Goal: Information Seeking & Learning: Learn about a topic

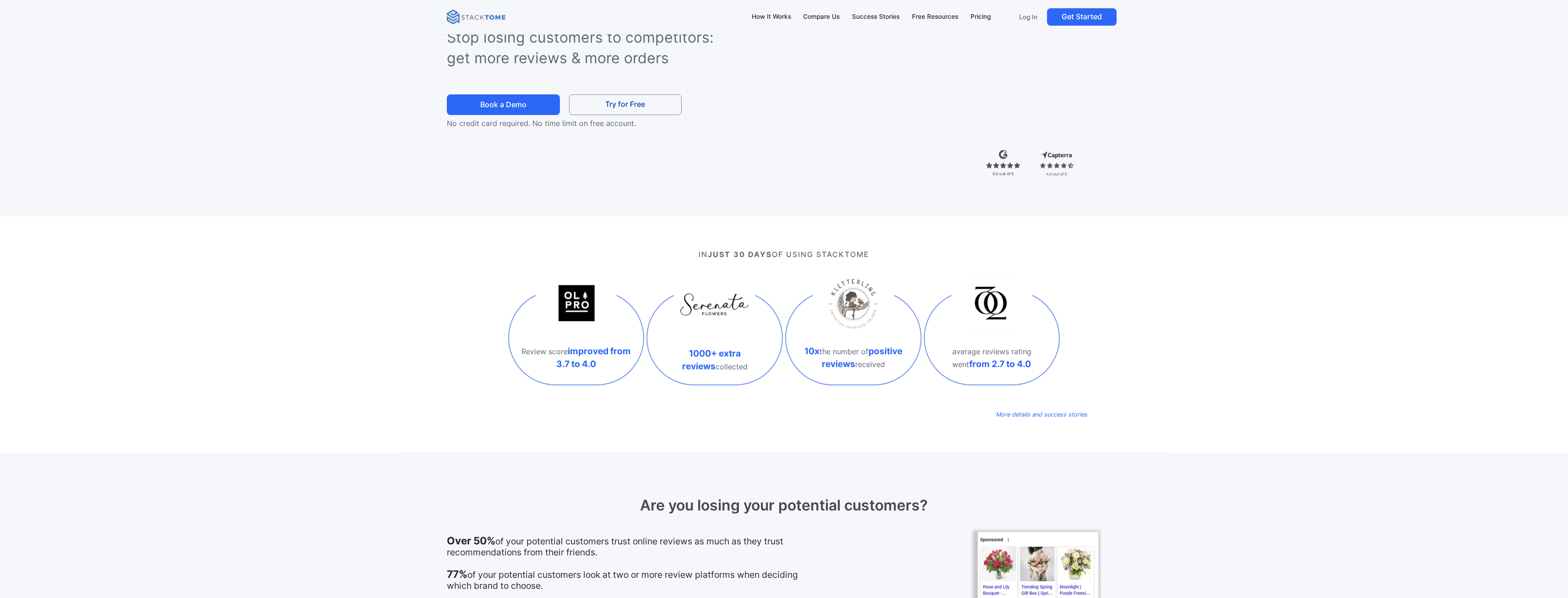
scroll to position [321, 0]
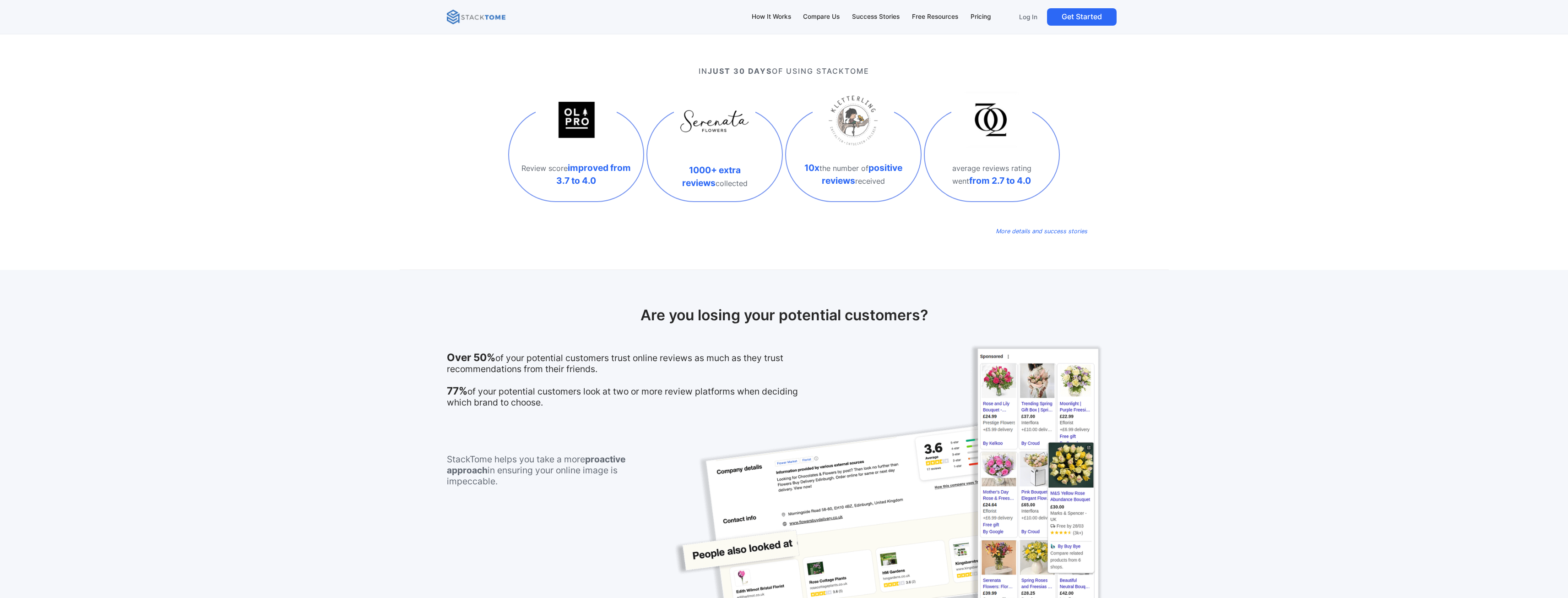
drag, startPoint x: 1333, startPoint y: 257, endPoint x: 1259, endPoint y: 275, distance: 76.2
click at [1329, 257] on div "IN JUST 30 DAYS OF USING STACKTOME Review score improved from 3.7 to 4.0 1000+ …" at bounding box center [784, 152] width 1568 height 237
click at [197, 485] on section "Are you losing your potential customers? Over 50% of your potential customers t…" at bounding box center [784, 441] width 1568 height 341
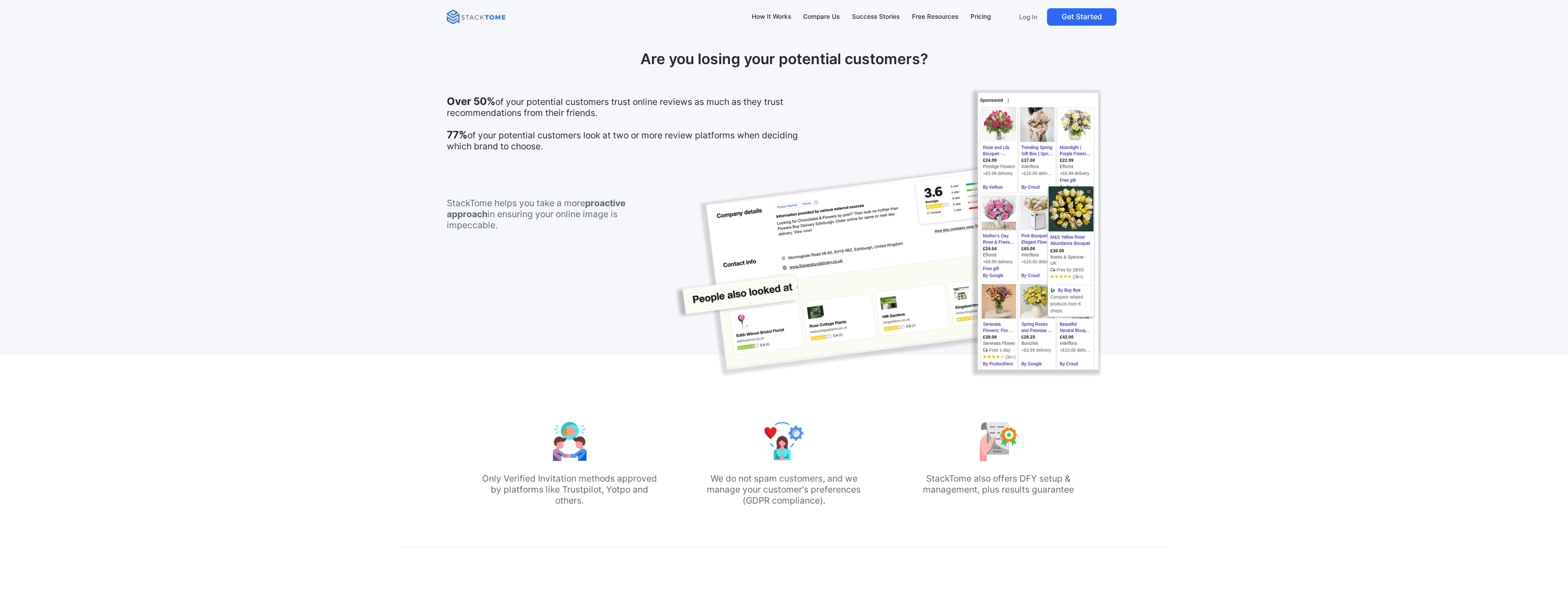
scroll to position [733, 0]
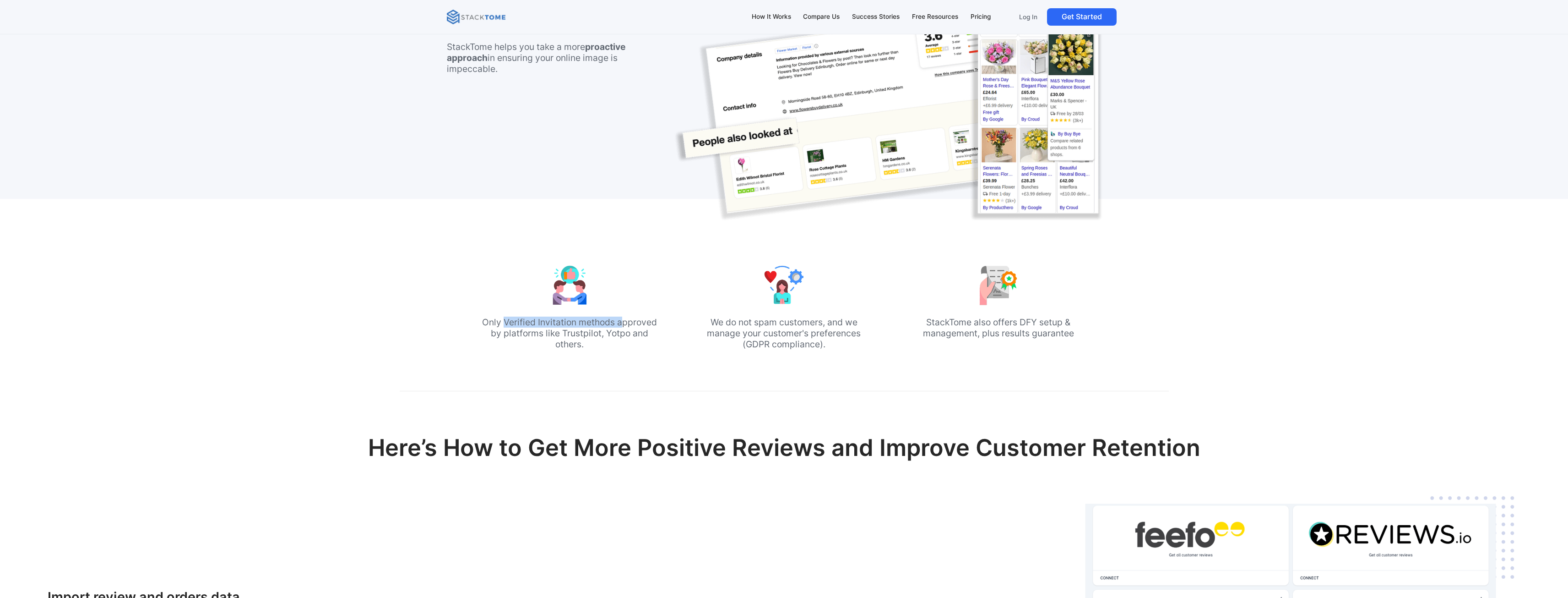
drag, startPoint x: 503, startPoint y: 323, endPoint x: 615, endPoint y: 329, distance: 112.2
click at [620, 326] on p "Only Verified Invitation methods approved by platforms like Trustpilot, Yotpo a…" at bounding box center [570, 332] width 178 height 33
drag, startPoint x: 565, startPoint y: 339, endPoint x: 764, endPoint y: 332, distance: 199.1
click at [565, 339] on p "Only Verified Invitation methods approved by platforms like Trustpilot, Yotpo a…" at bounding box center [570, 332] width 178 height 33
drag, startPoint x: 725, startPoint y: 321, endPoint x: 853, endPoint y: 324, distance: 128.0
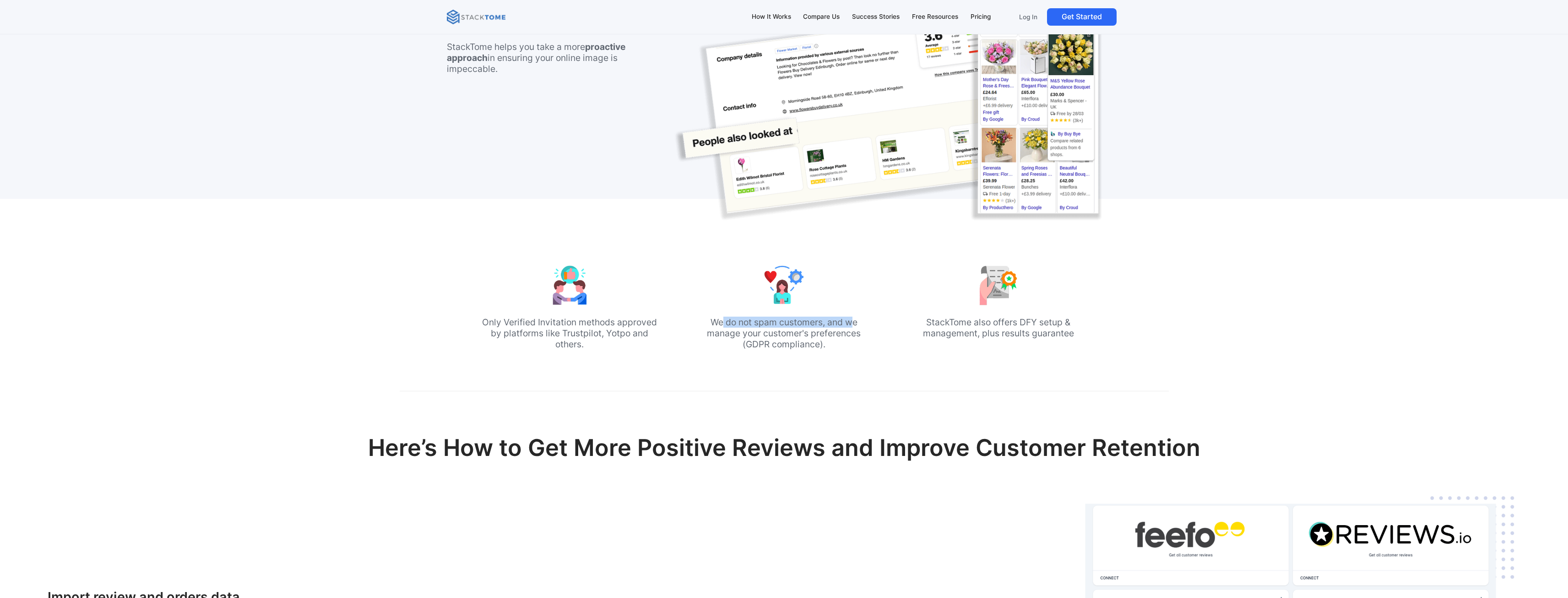
click at [853, 324] on p "We do not spam customers, and we manage your customer's preferences (GDPR compl…" at bounding box center [784, 332] width 178 height 33
click at [813, 341] on p "We do not spam customers, and we manage your customer's preferences (GDPR compl…" at bounding box center [784, 332] width 178 height 33
drag, startPoint x: 933, startPoint y: 324, endPoint x: 1014, endPoint y: 317, distance: 81.3
click at [1014, 317] on p "StackTome also offers DFY setup & management, plus results guarantee" at bounding box center [998, 327] width 178 height 22
click at [1046, 326] on p "StackTome also offers DFY setup & management, plus results guarantee" at bounding box center [998, 327] width 178 height 22
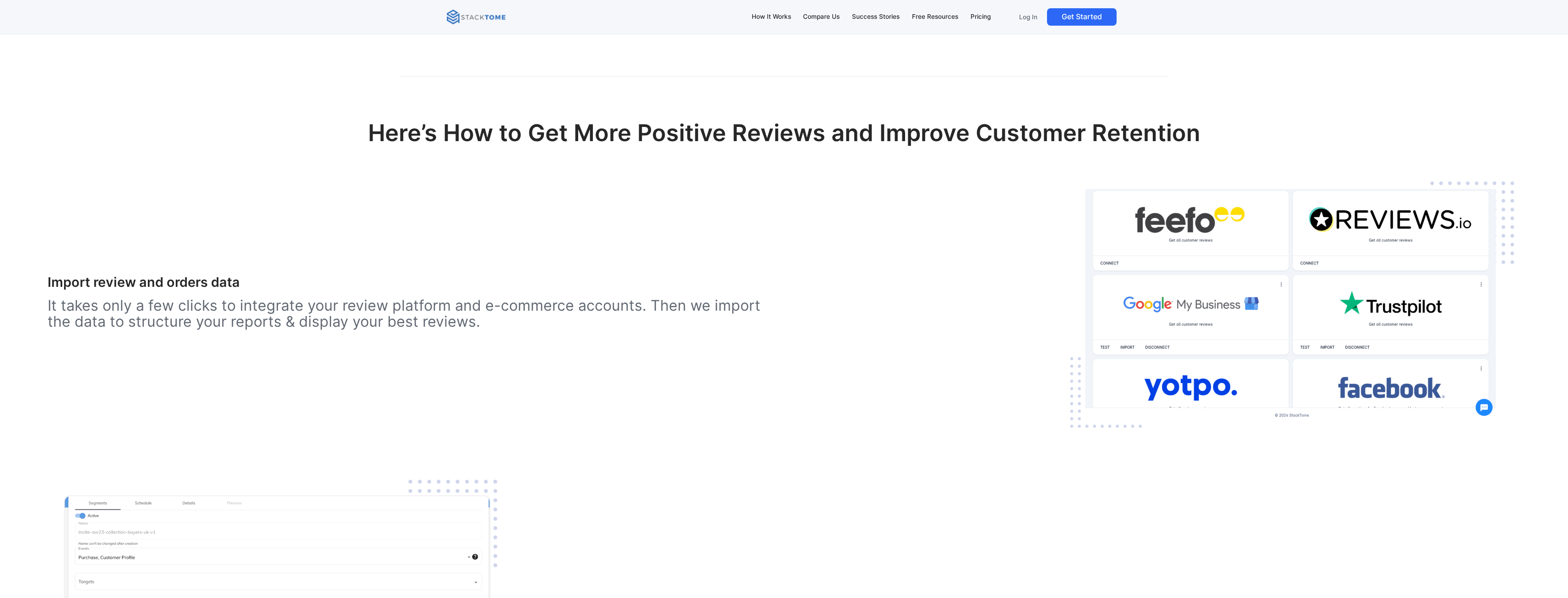
scroll to position [1053, 0]
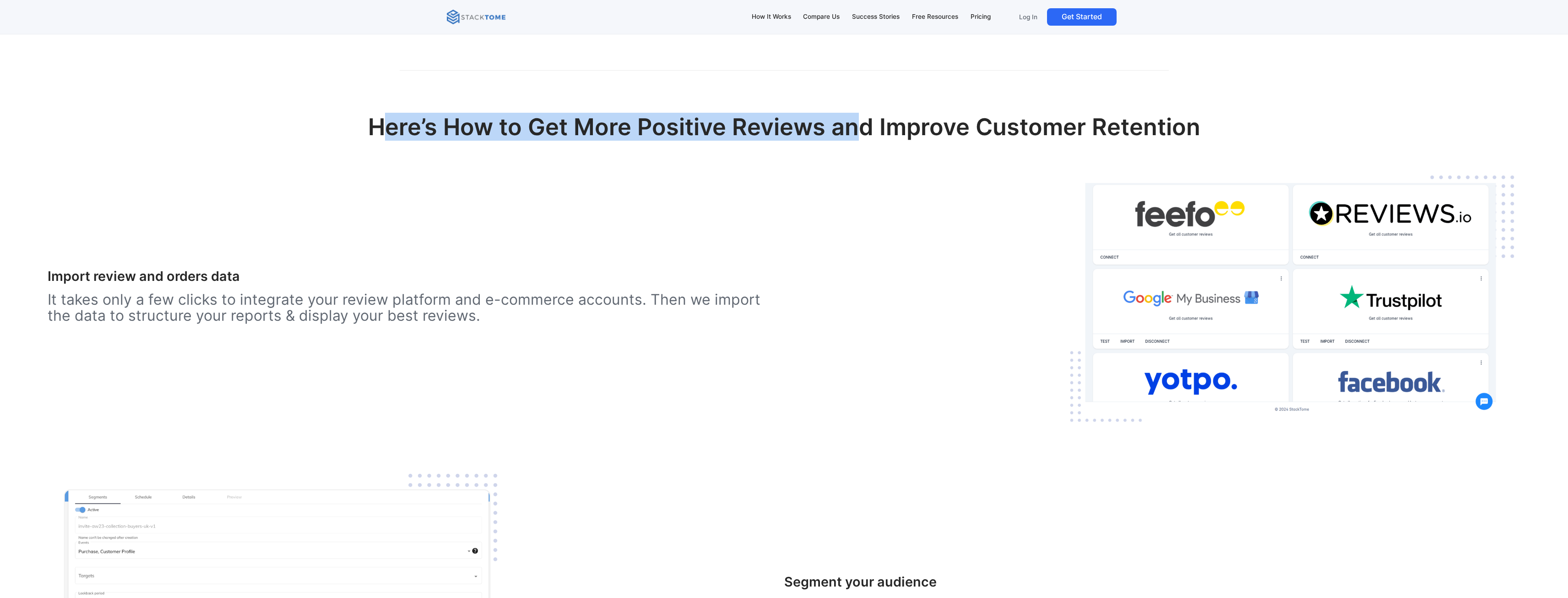
drag, startPoint x: 393, startPoint y: 127, endPoint x: 855, endPoint y: 130, distance: 462.0
click at [855, 130] on h2 "Here’s How to Get More Positive Reviews and Improve Customer Retention" at bounding box center [784, 135] width 869 height 43
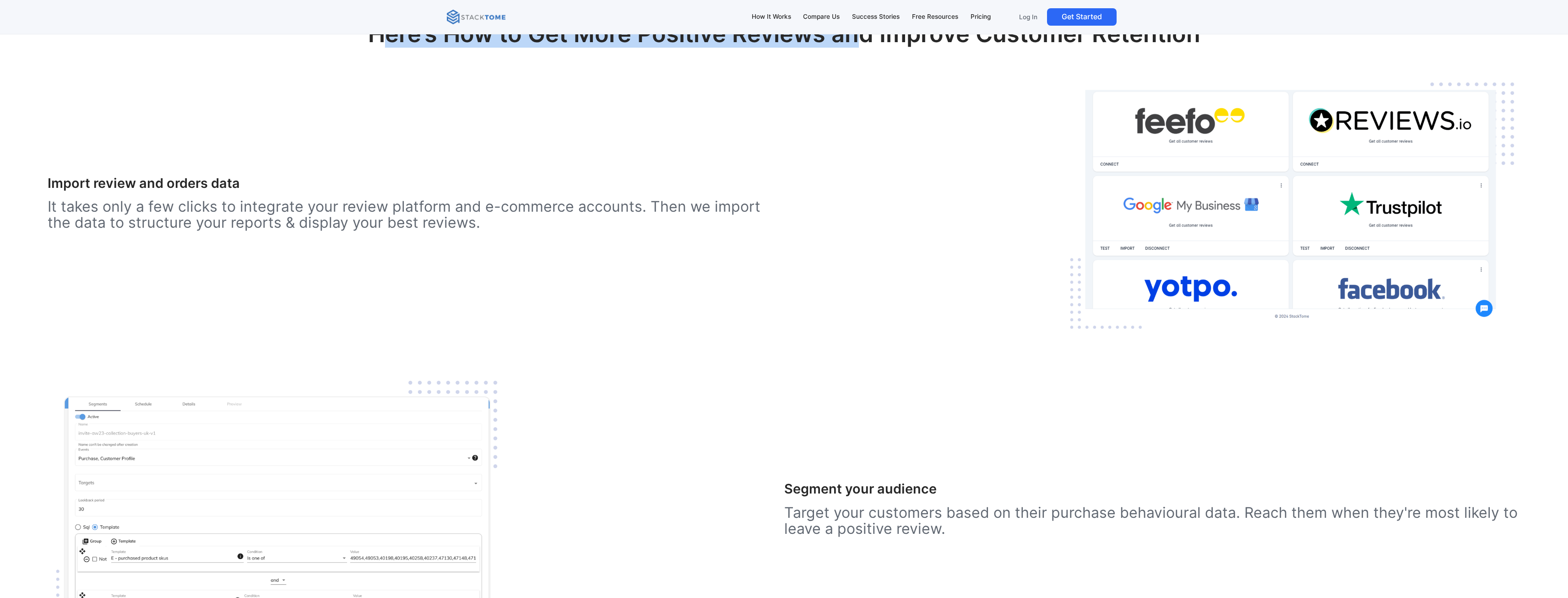
scroll to position [1328, 0]
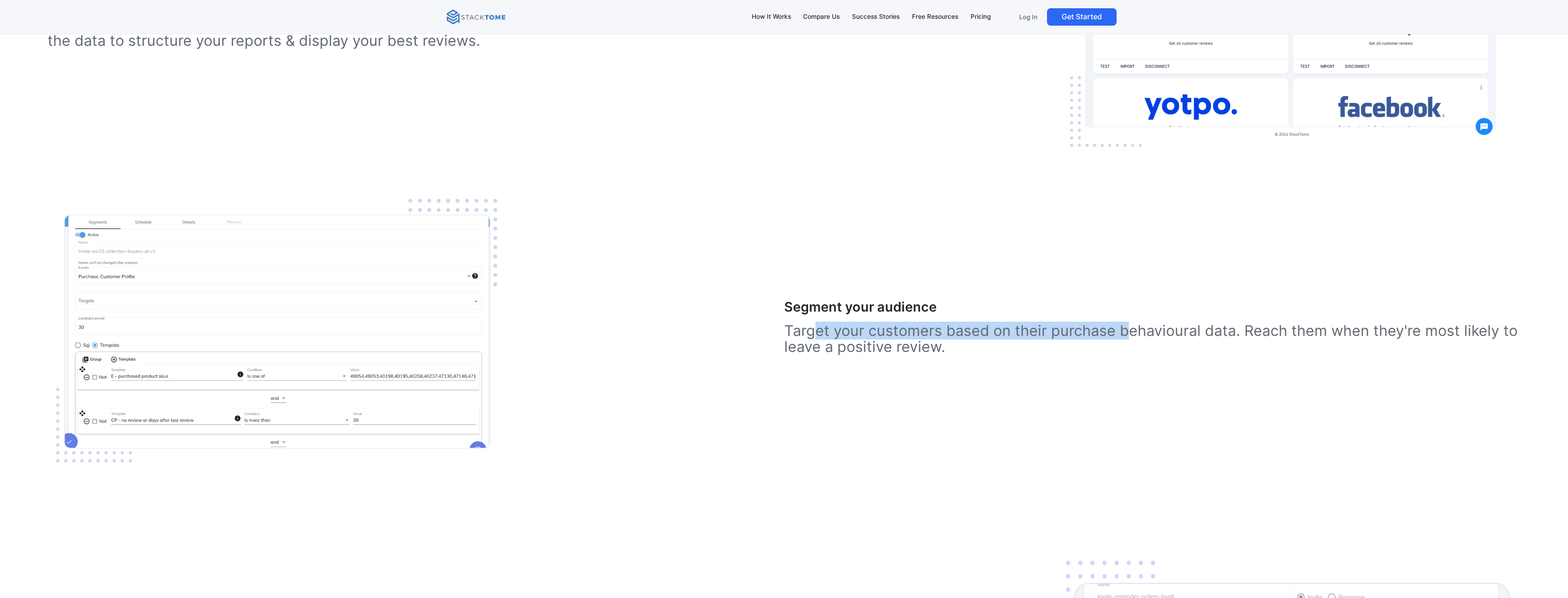
drag, startPoint x: 811, startPoint y: 330, endPoint x: 1125, endPoint y: 337, distance: 314.1
click at [1125, 337] on p "Target your customers based on their purchase behavioural data. Reach them when…" at bounding box center [1153, 338] width 737 height 32
click at [856, 310] on h3 "Segment your audience" at bounding box center [1153, 307] width 737 height 16
drag, startPoint x: 790, startPoint y: 331, endPoint x: 1108, endPoint y: 314, distance: 318.5
click at [1451, 318] on div "Segment your audience Target your customers based on their purchase behavioural…" at bounding box center [1153, 332] width 737 height 65
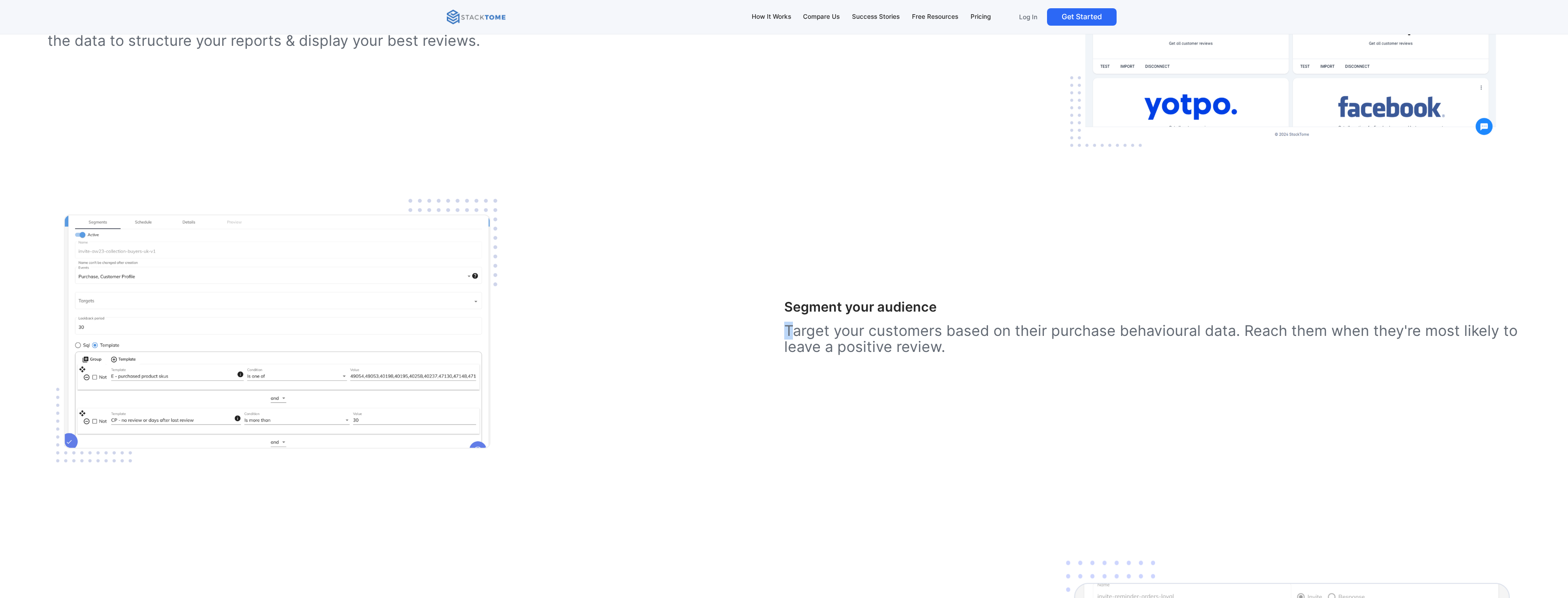
click at [1046, 309] on h3 "Segment your audience" at bounding box center [1153, 307] width 737 height 16
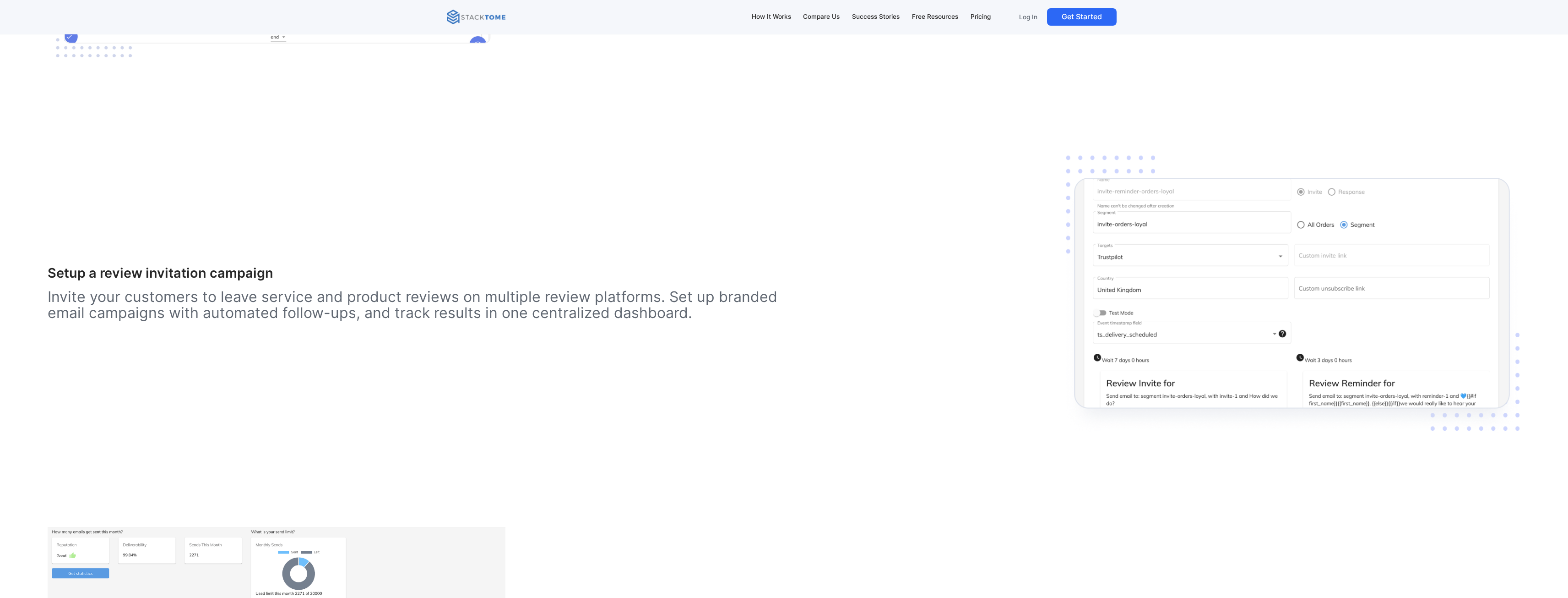
scroll to position [1695, 0]
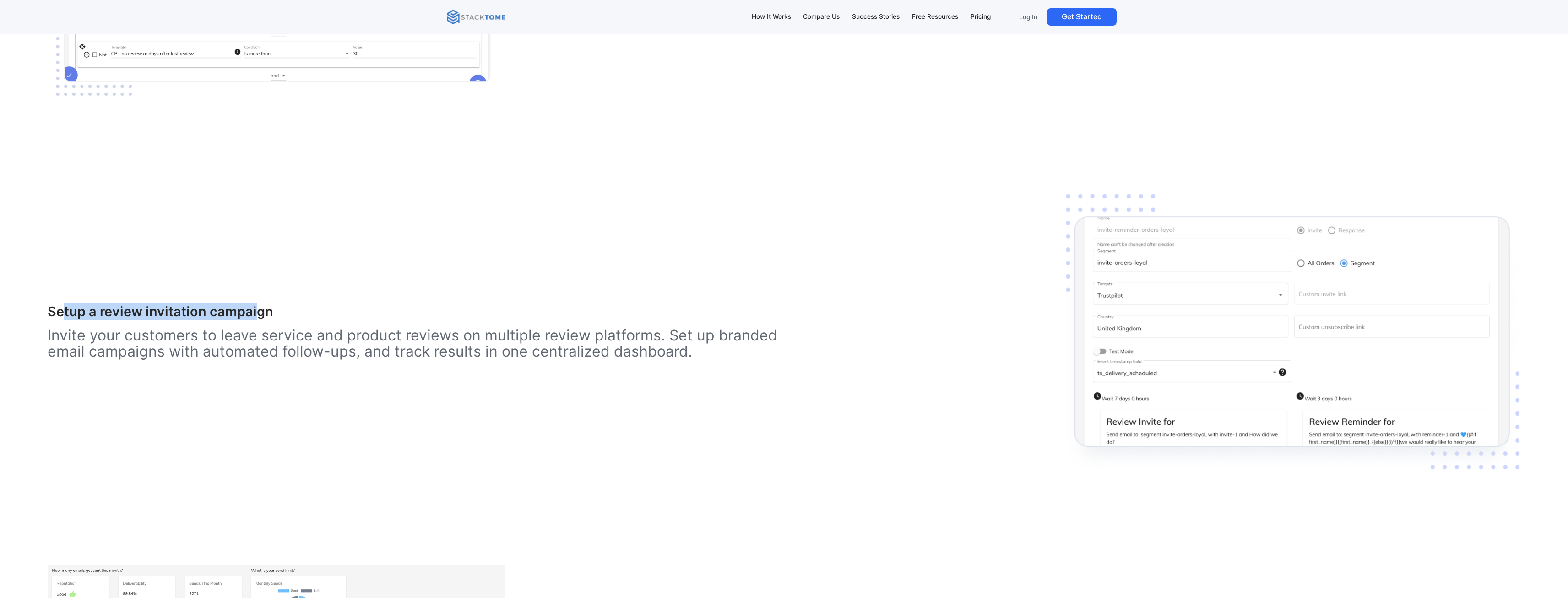
drag, startPoint x: 68, startPoint y: 314, endPoint x: 256, endPoint y: 313, distance: 188.0
click at [256, 313] on h3 "Setup a review invitation campaign" at bounding box center [416, 312] width 737 height 16
click at [193, 349] on p "Invite your customers to leave service and product reviews on multiple review p…" at bounding box center [416, 344] width 737 height 32
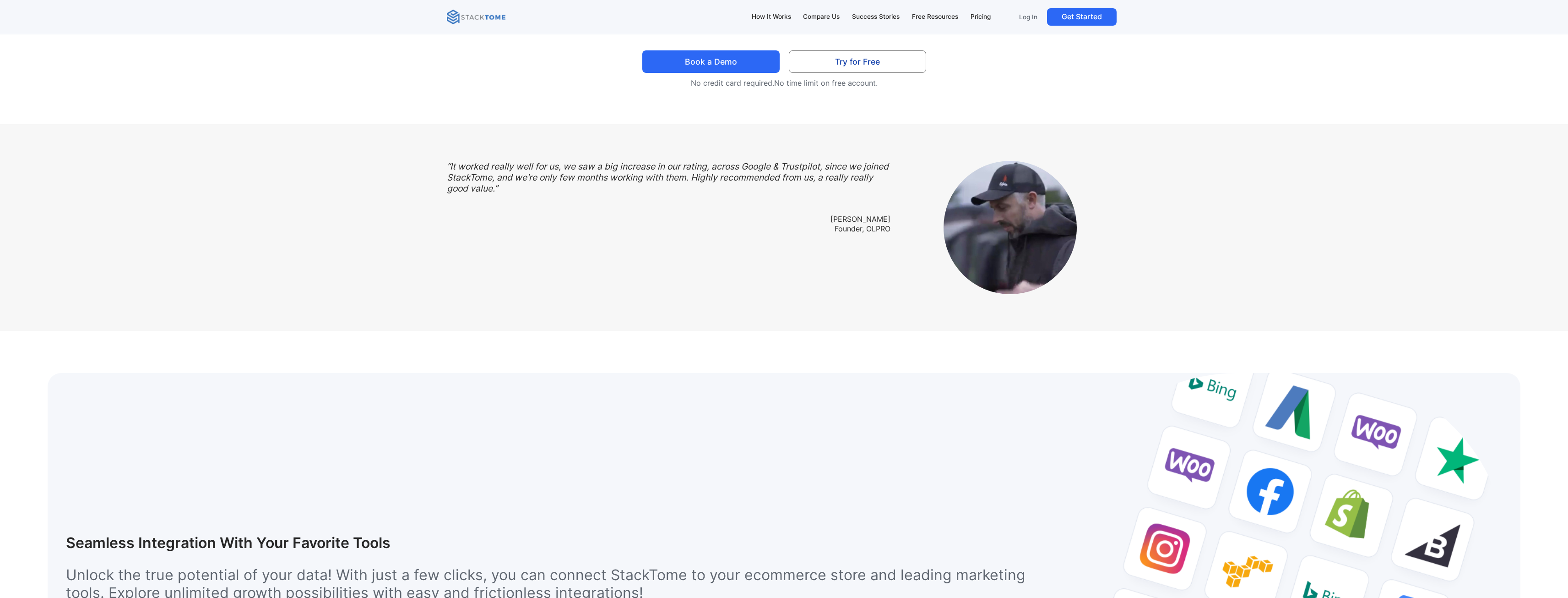
scroll to position [3023, 0]
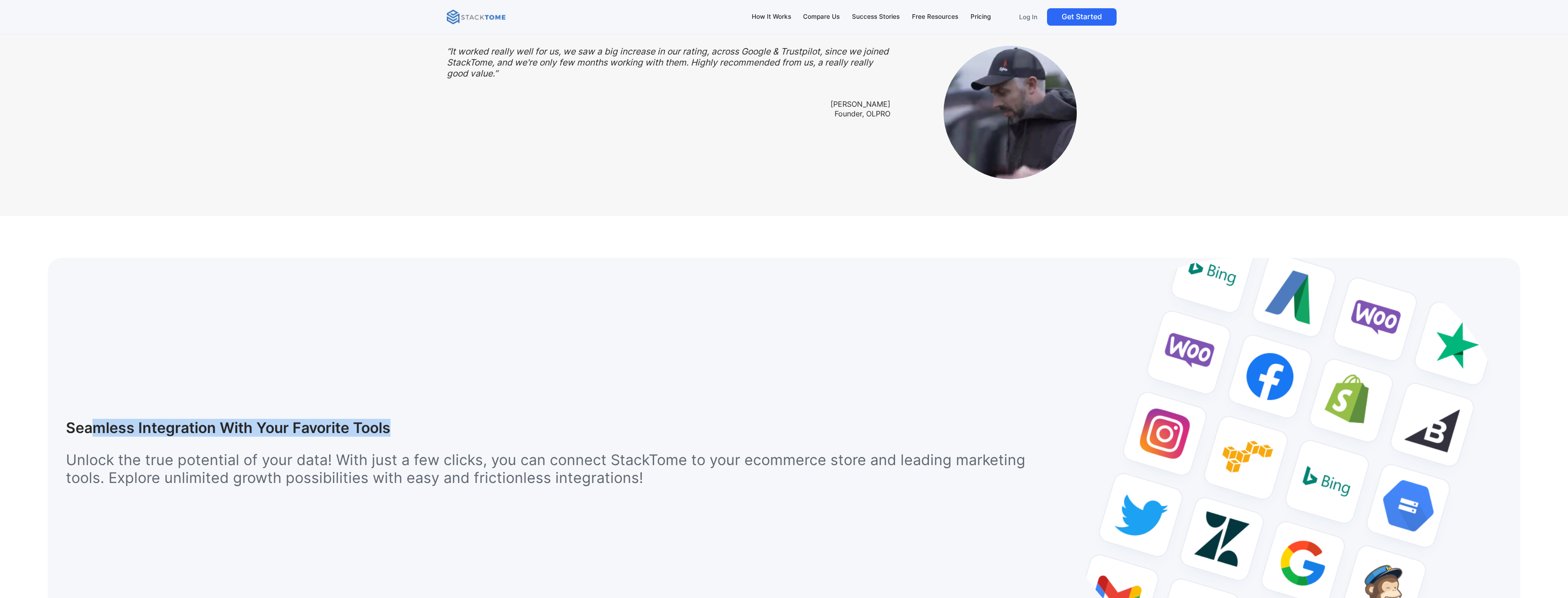
drag, startPoint x: 227, startPoint y: 429, endPoint x: 398, endPoint y: 433, distance: 171.0
click at [398, 433] on h1 "Seamless Integration With Your Favorite Tools" at bounding box center [541, 428] width 951 height 18
click at [389, 433] on h1 "Seamless Integration With Your Favorite Tools" at bounding box center [541, 428] width 951 height 18
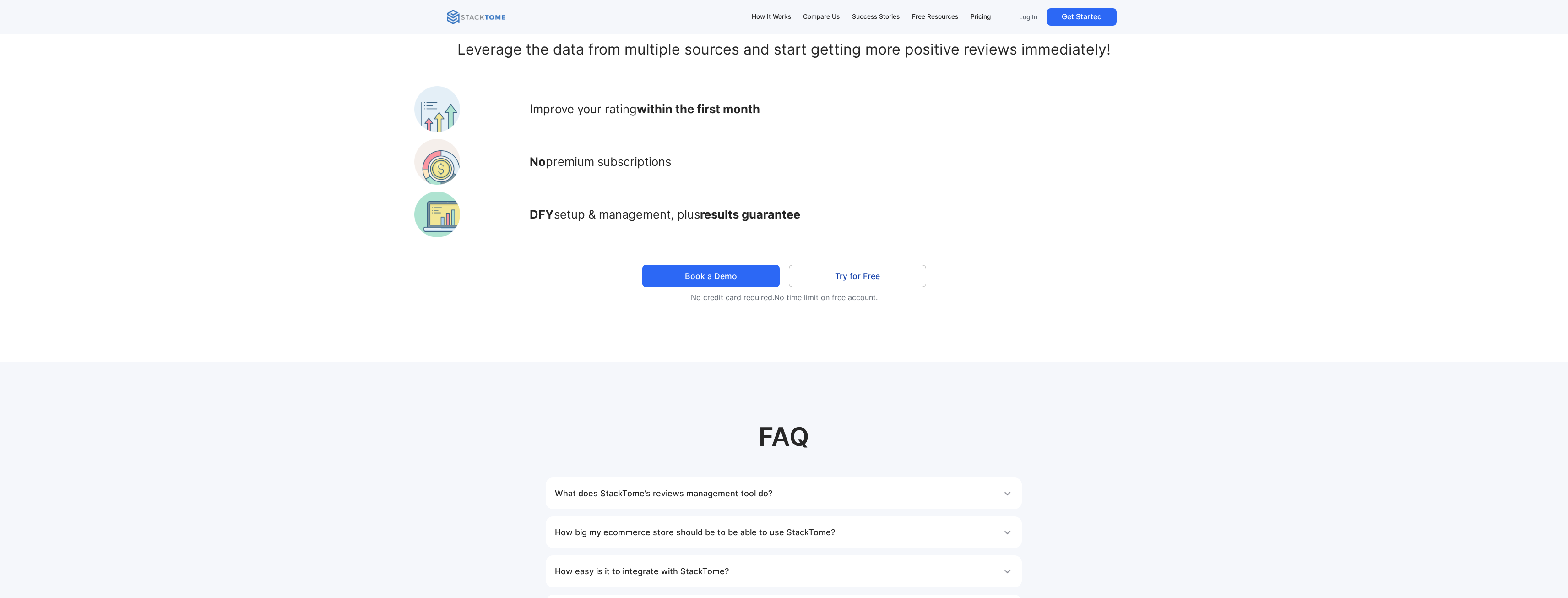
scroll to position [5634, 0]
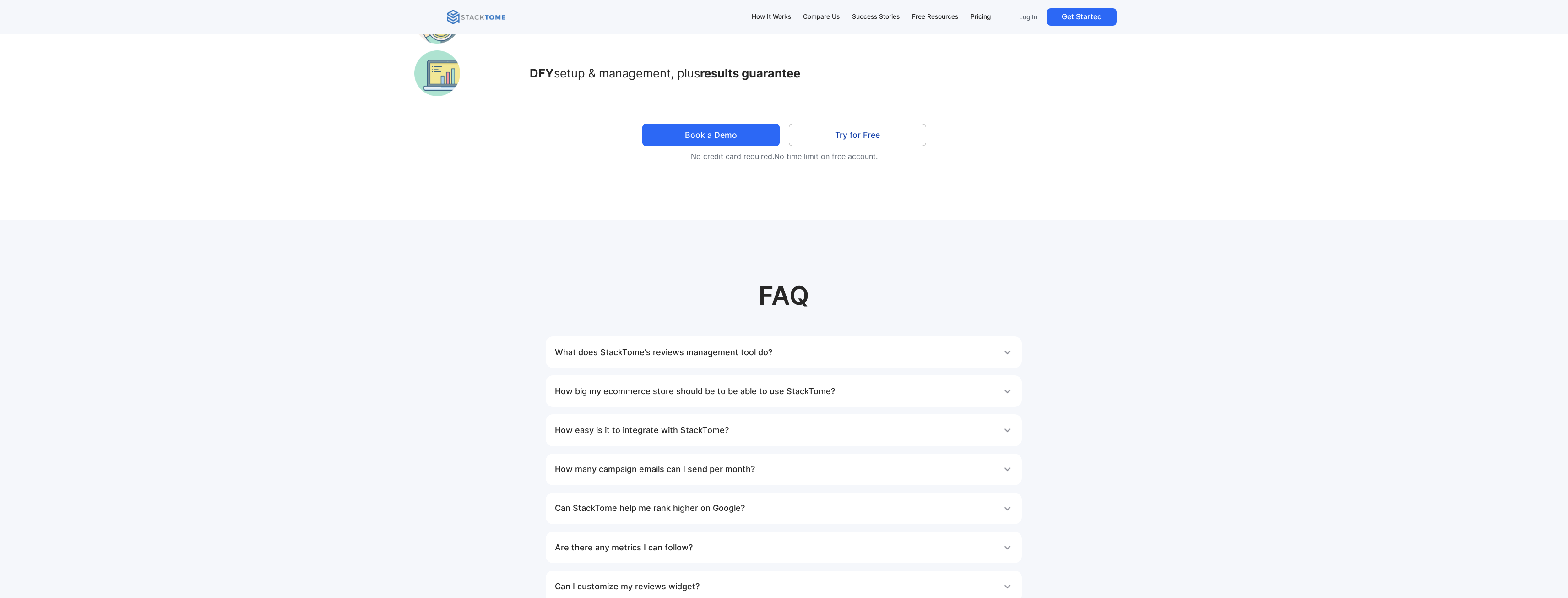
click at [698, 343] on h1 "What does StackTome’s reviews management tool do?" at bounding box center [664, 352] width 218 height 18
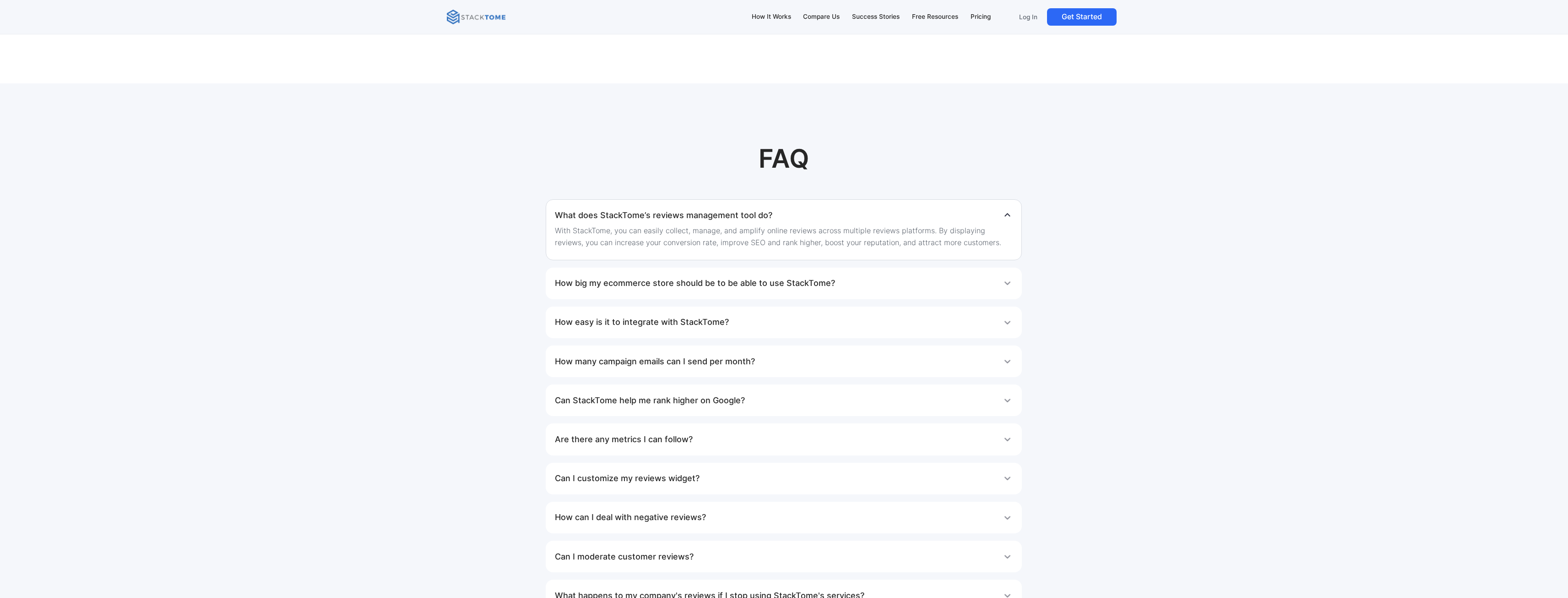
scroll to position [5771, 0]
click at [712, 391] on h1 "Can StackTome help me rank higher on Google?" at bounding box center [650, 399] width 190 height 18
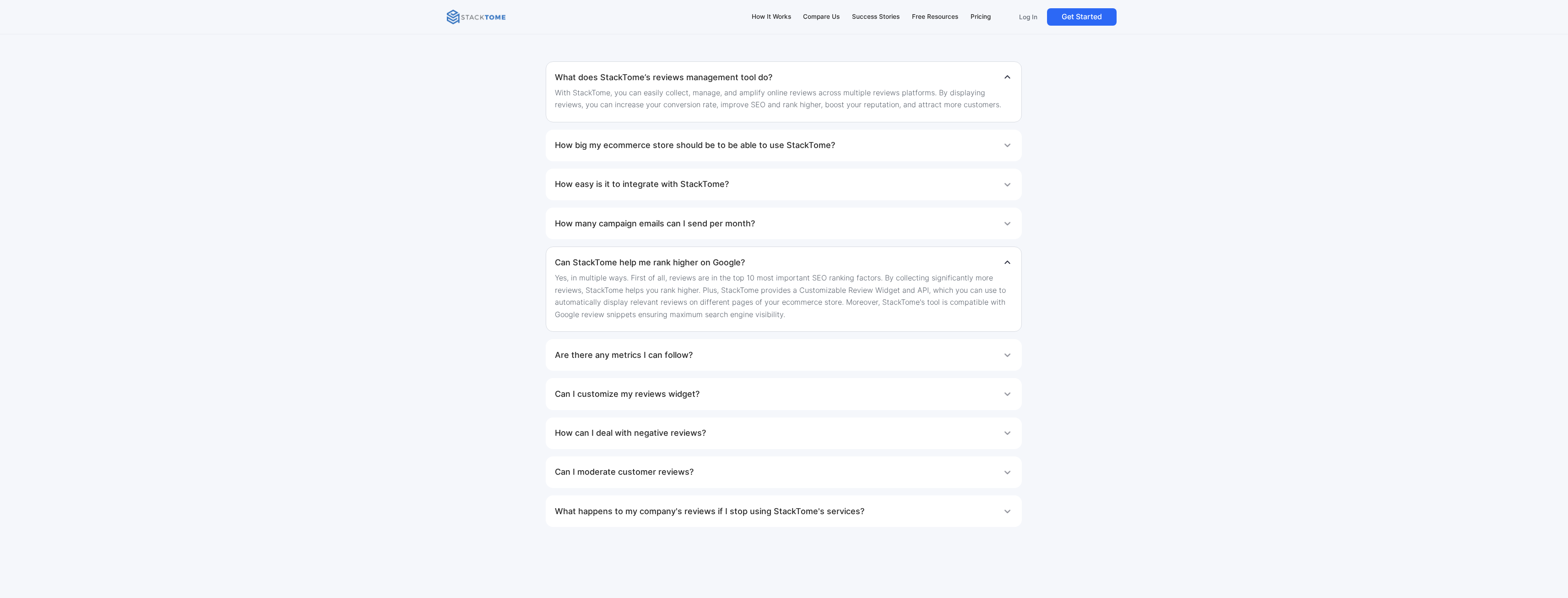
scroll to position [5496, 0]
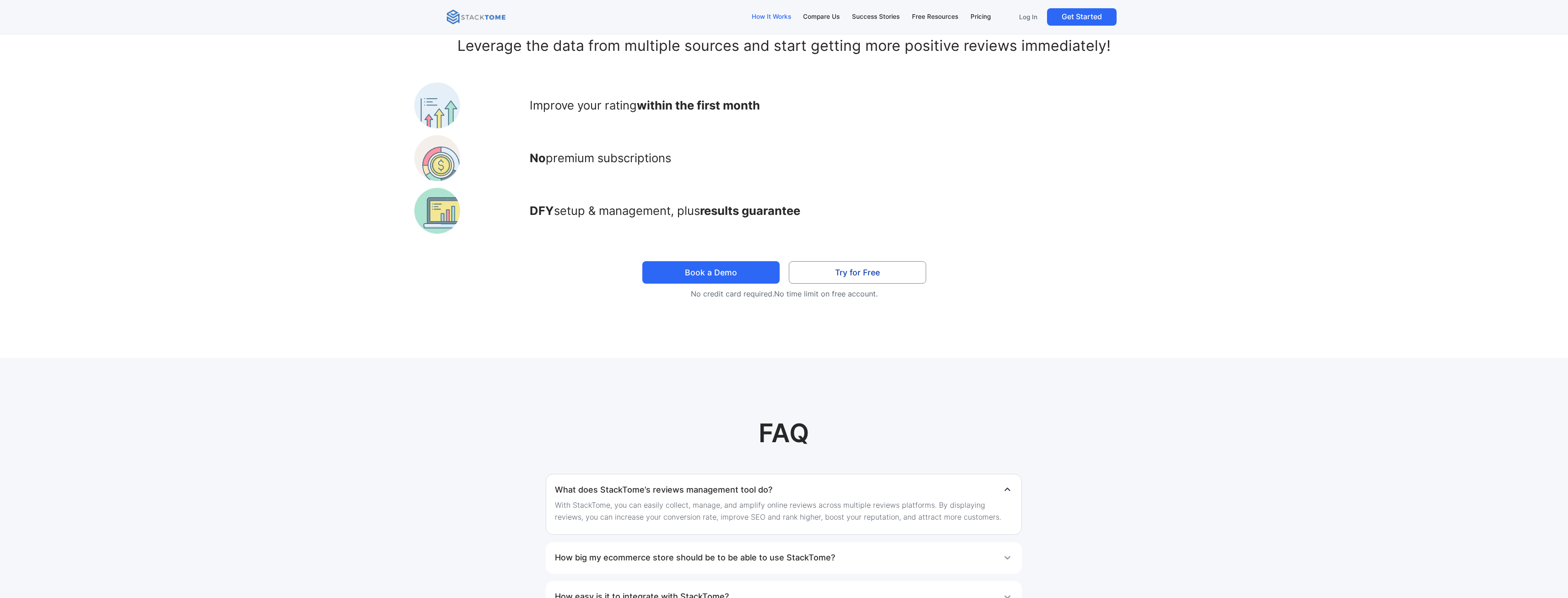
click at [778, 18] on div "How It Works" at bounding box center [771, 17] width 40 height 10
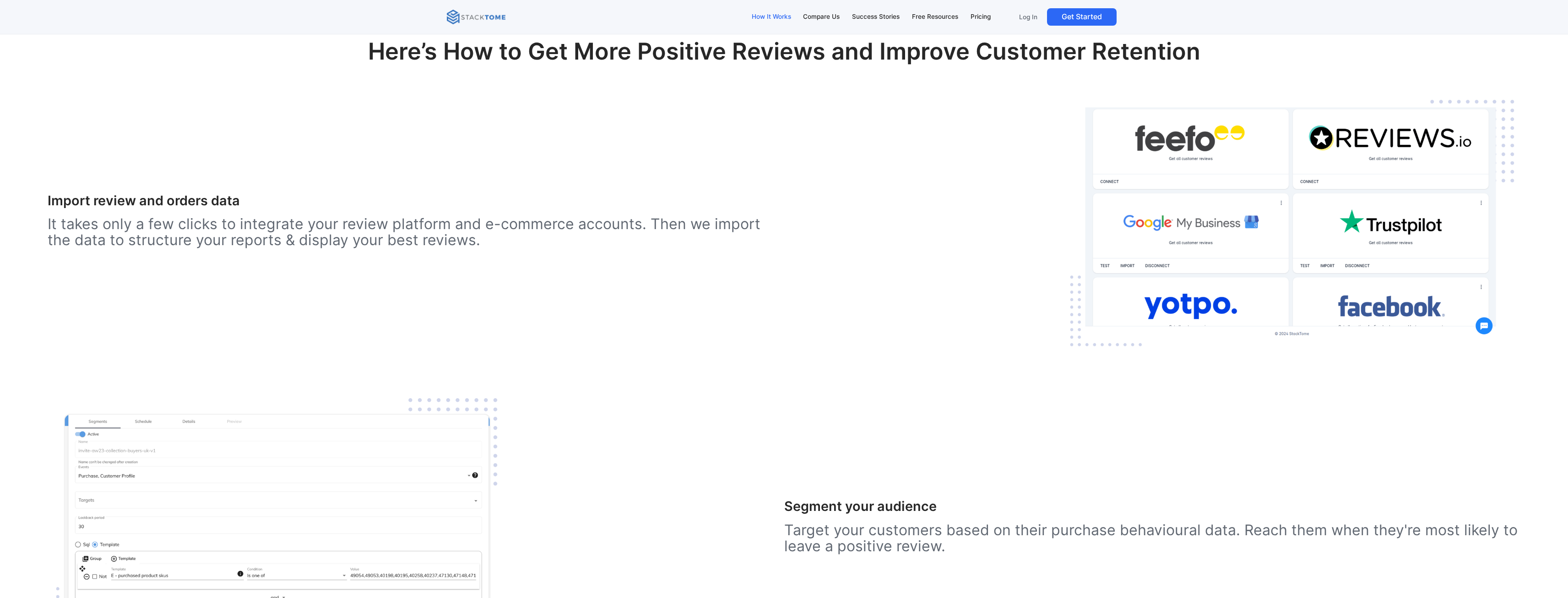
scroll to position [1124, 0]
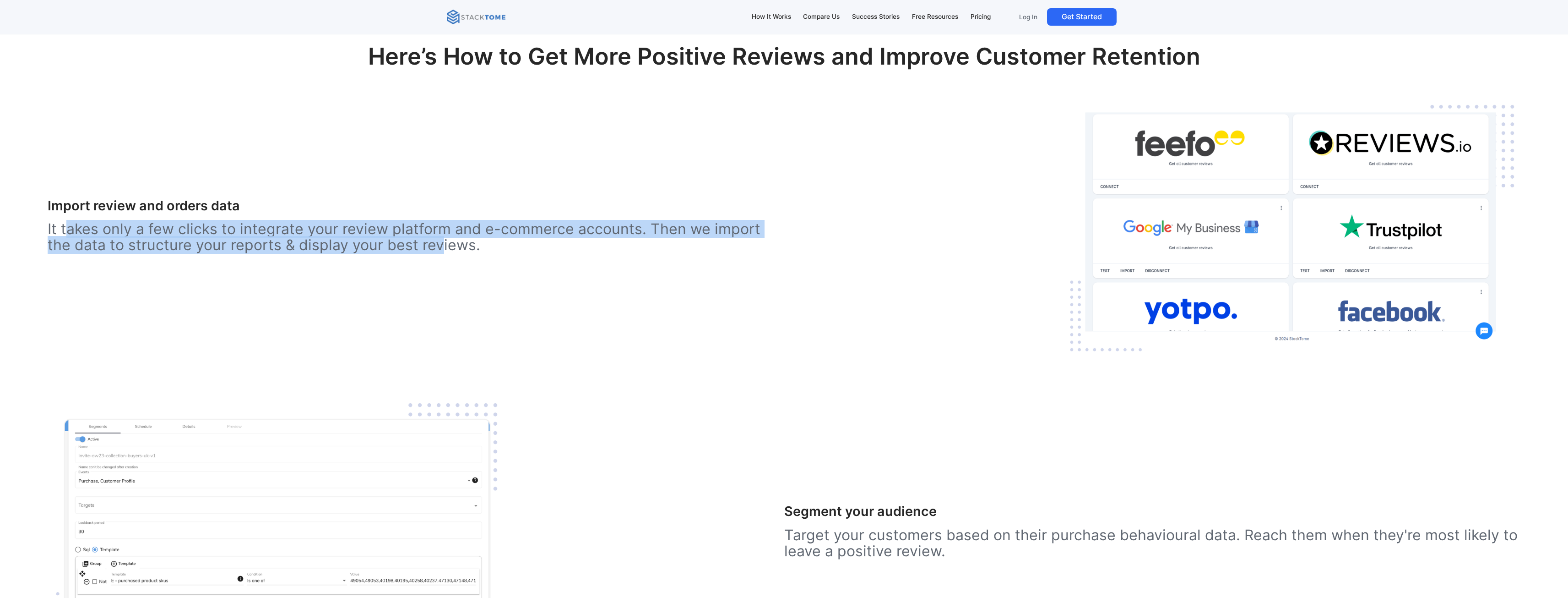
drag, startPoint x: 68, startPoint y: 229, endPoint x: 413, endPoint y: 249, distance: 345.6
click at [413, 249] on p "It takes only a few clicks to integrate your review platform and e-commerce acc…" at bounding box center [416, 237] width 737 height 32
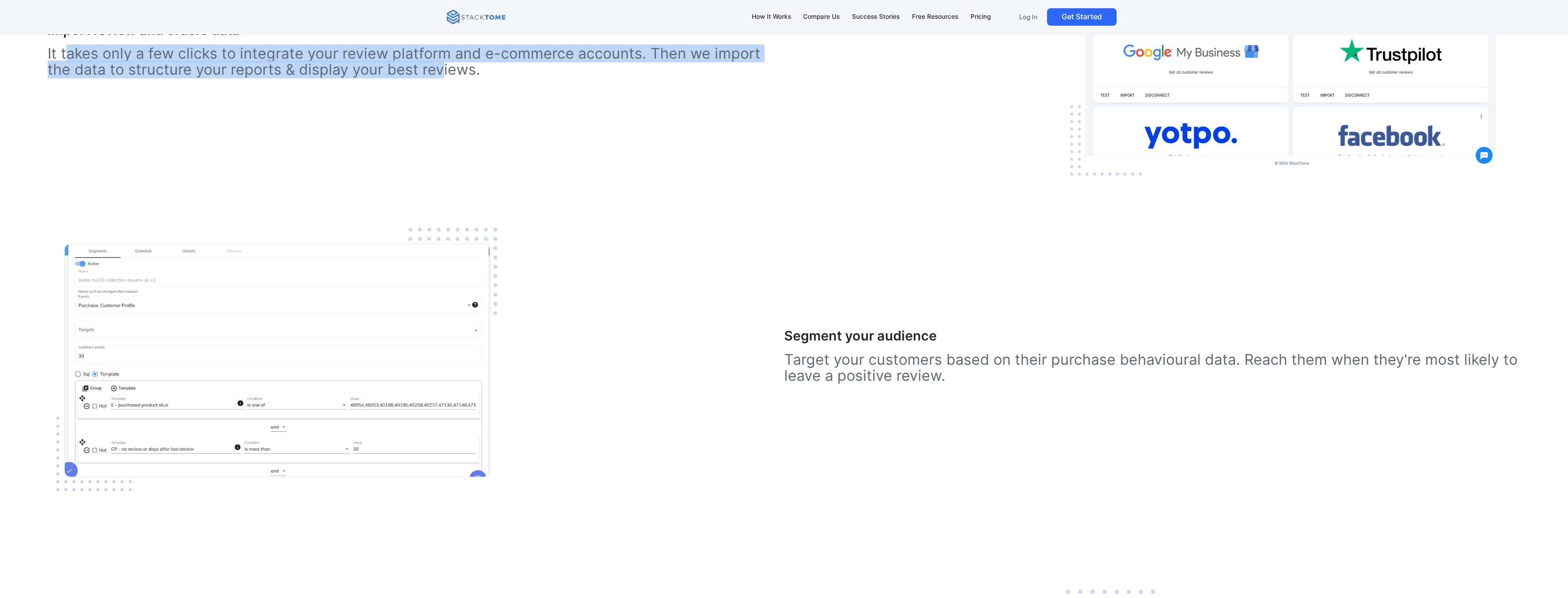
scroll to position [1582, 0]
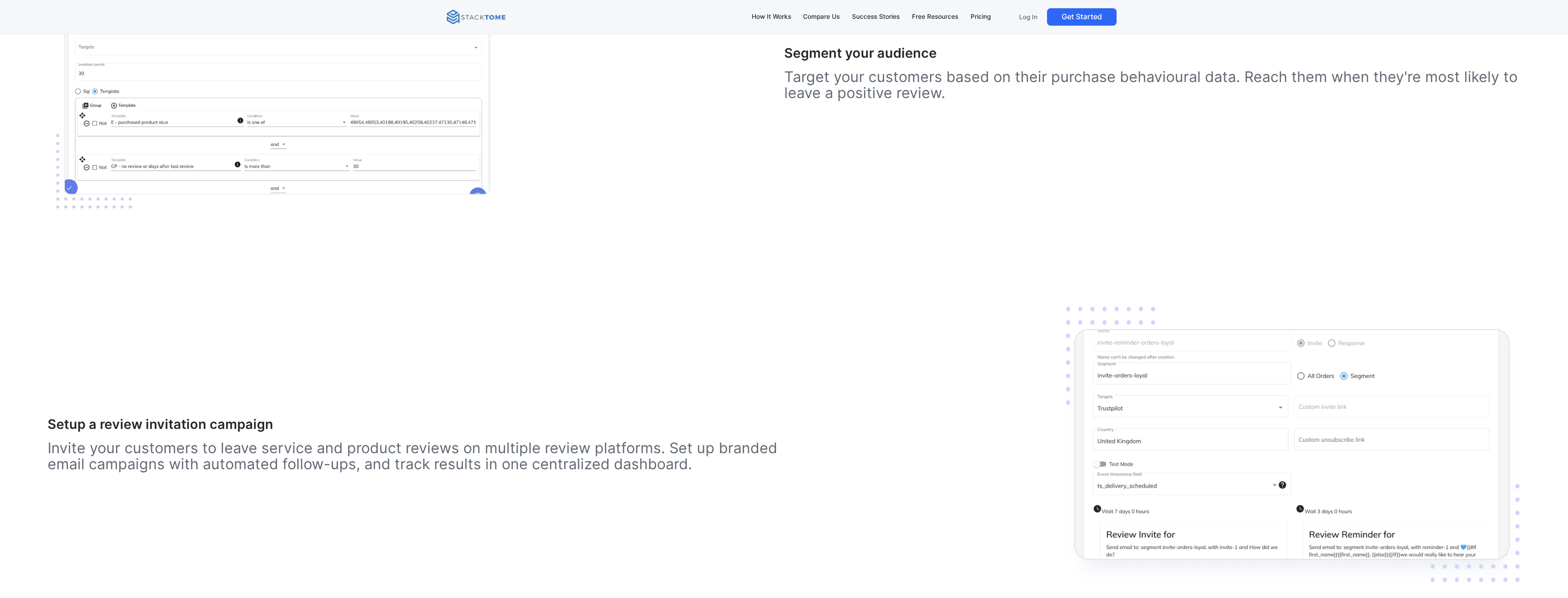
click at [1079, 150] on div "Segment your audience Target your customers based on their purchase behavioural…" at bounding box center [784, 77] width 1472 height 283
